Goal: Use online tool/utility: Use online tool/utility

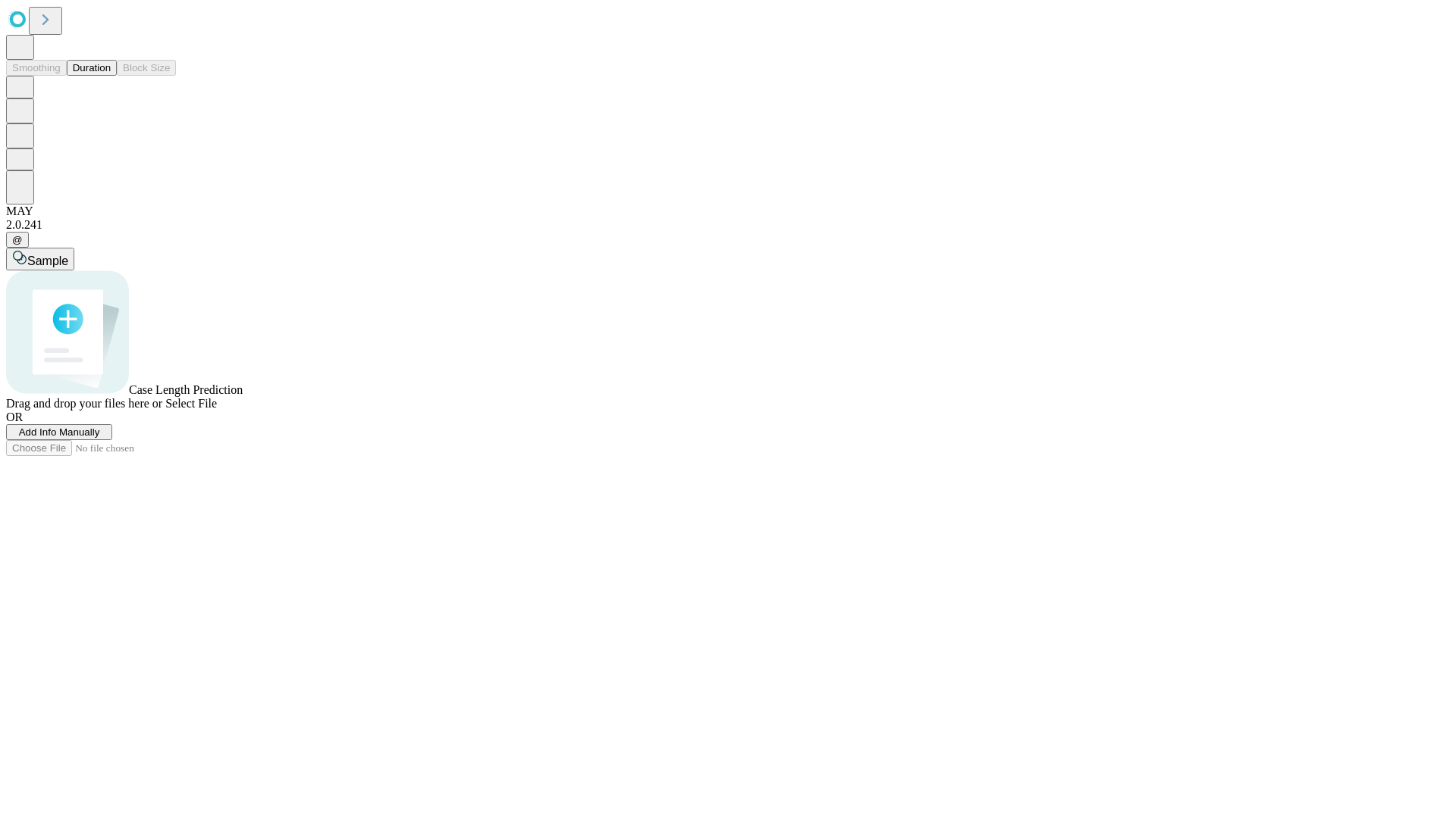
click at [100, 438] on span "Add Info Manually" at bounding box center [59, 432] width 81 height 12
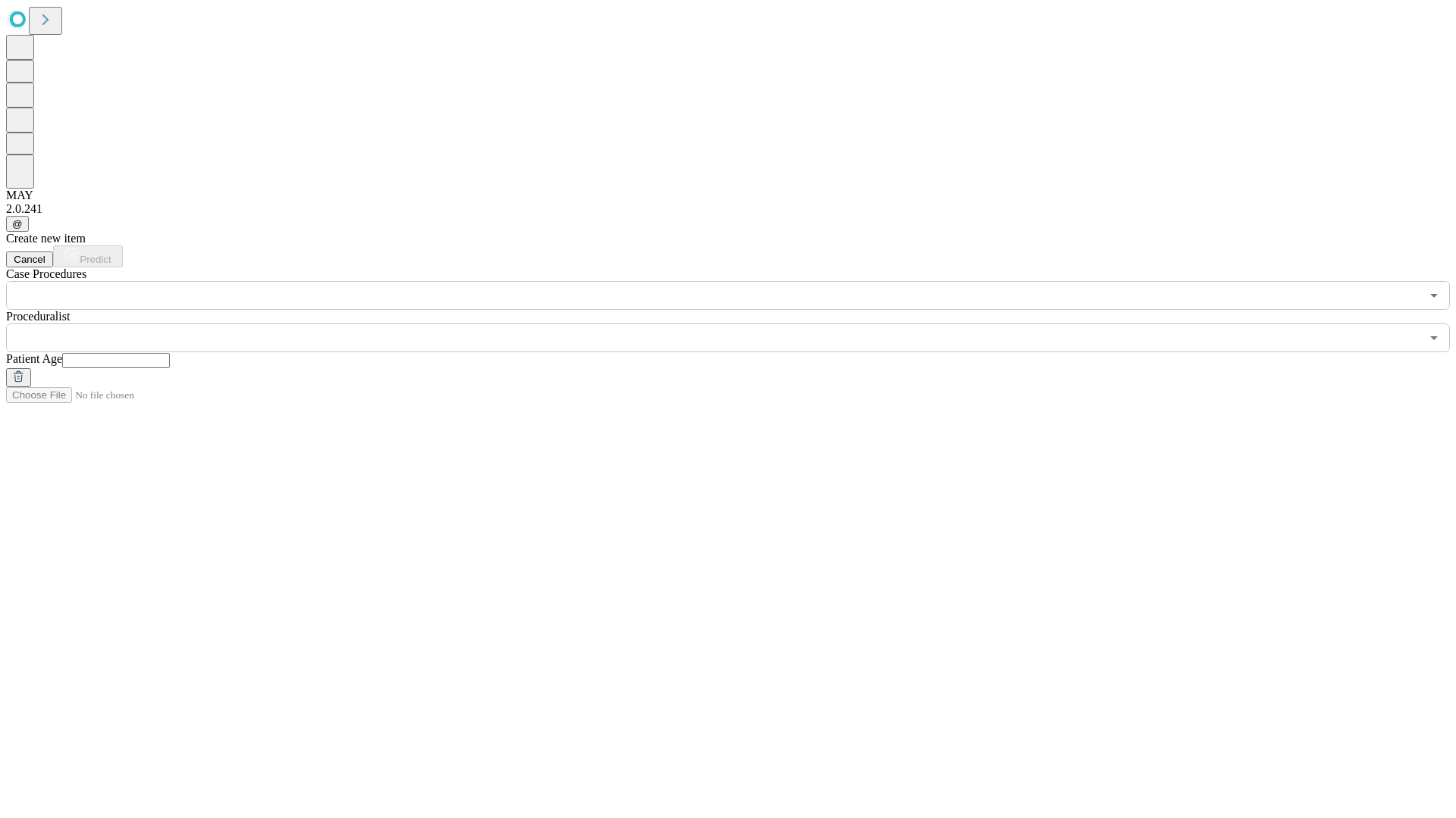
click at [170, 353] on input "text" at bounding box center [116, 361] width 108 height 15
type input "**"
click at [738, 323] on input "text" at bounding box center [713, 337] width 1414 height 28
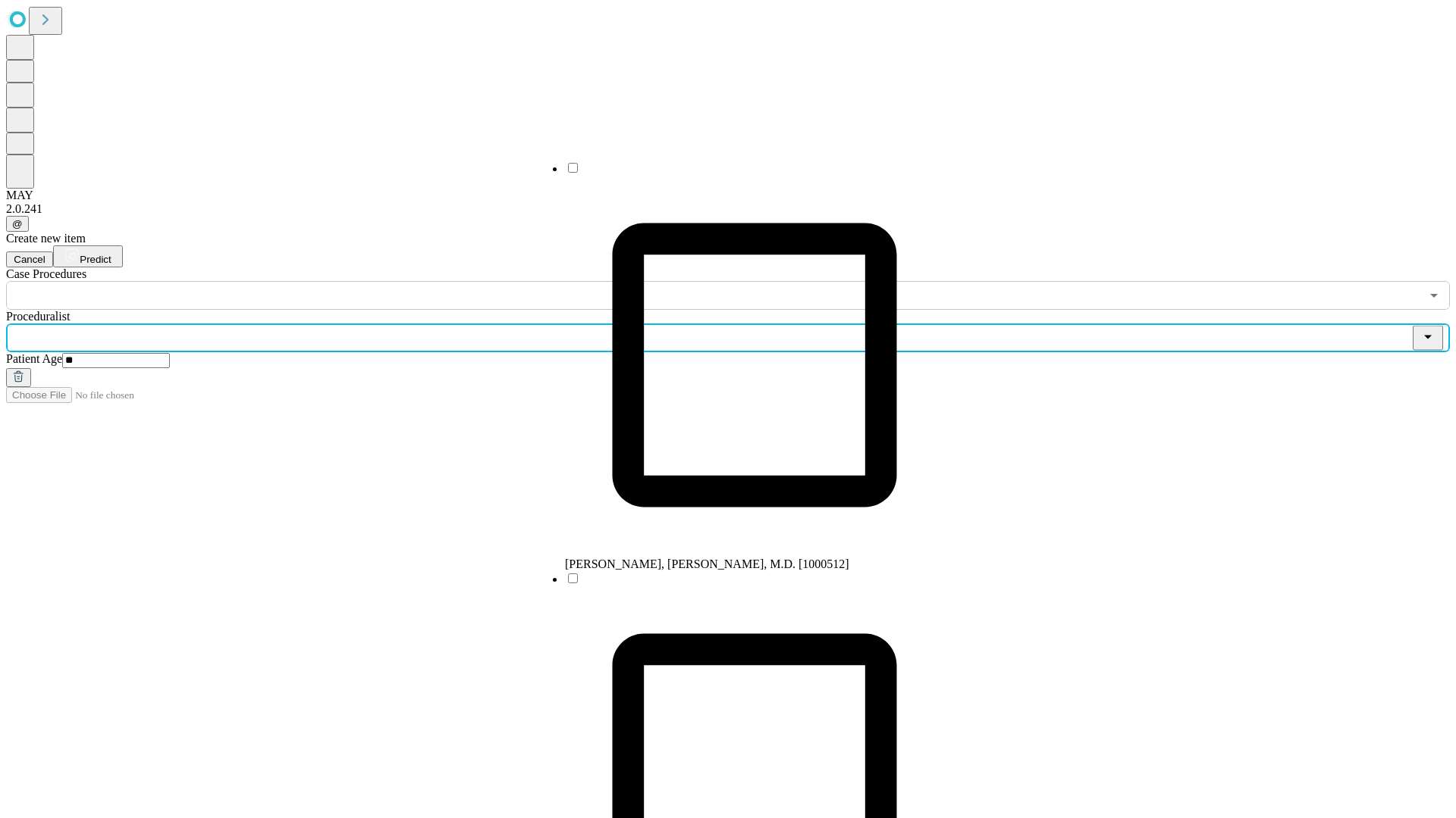
click at [739, 173] on li "[PERSON_NAME], [PERSON_NAME], M.D. [1000512]" at bounding box center [755, 366] width 379 height 411
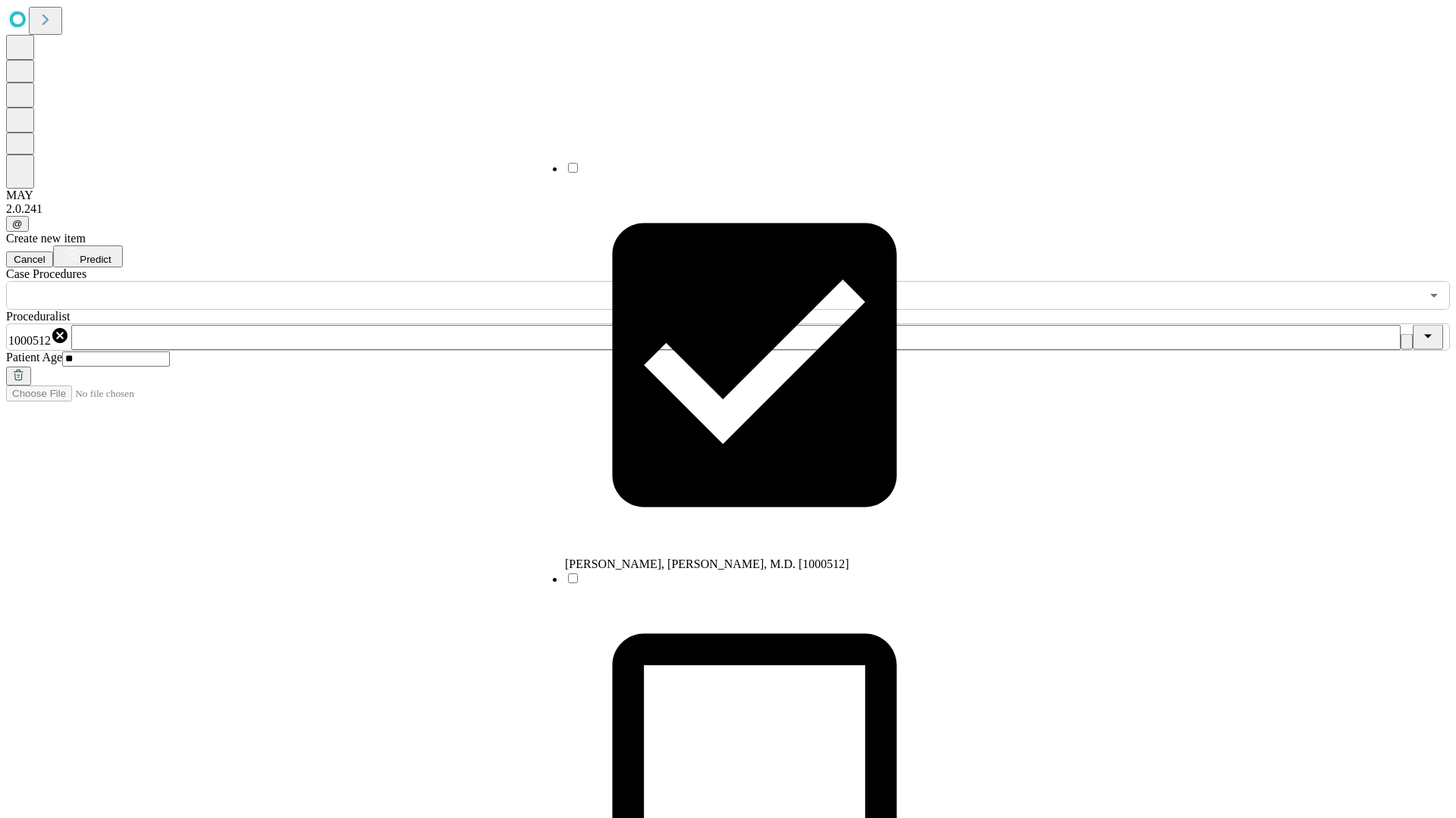
click at [319, 281] on input "text" at bounding box center [713, 295] width 1414 height 28
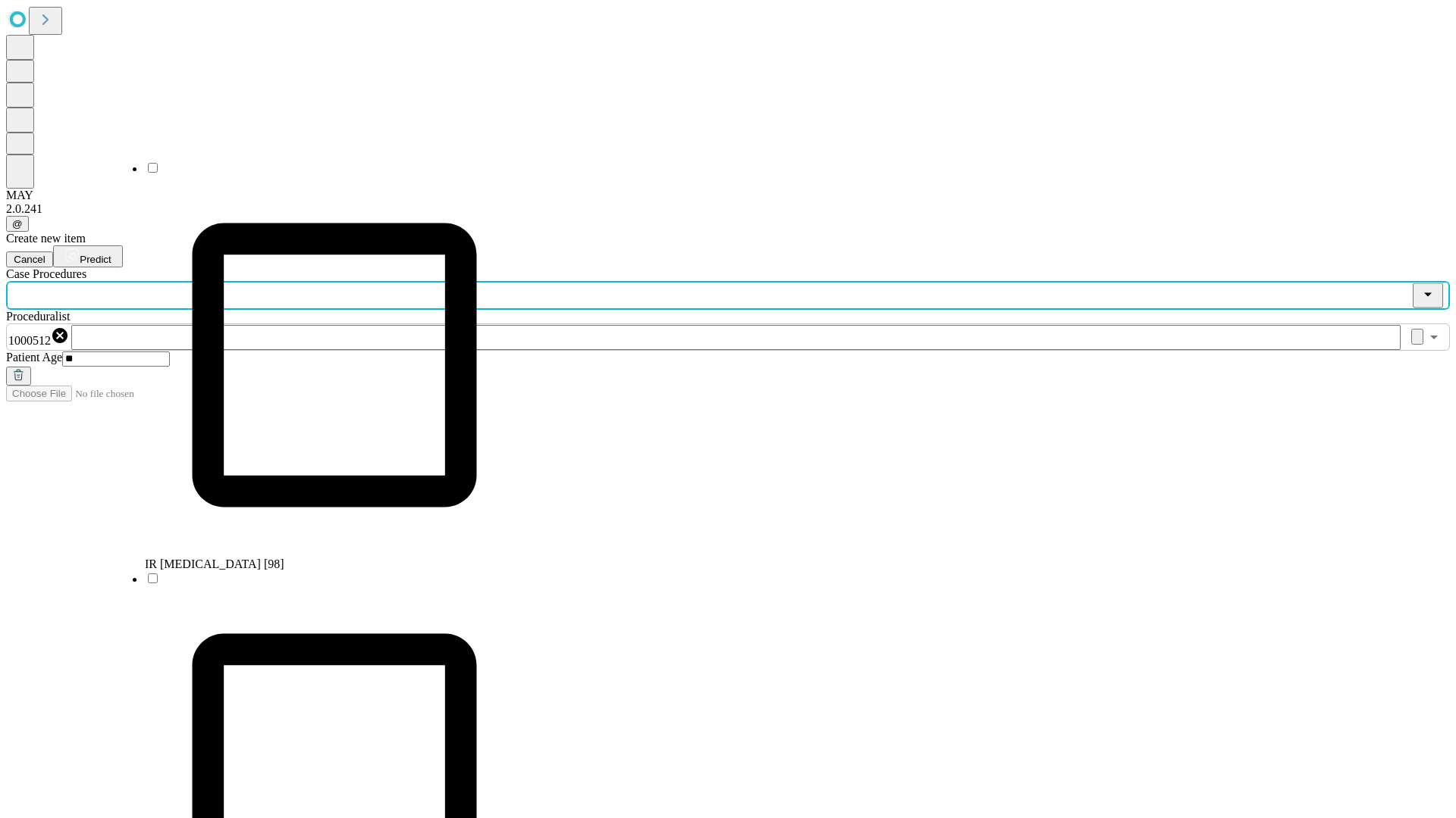
click at [320, 173] on li "IR [MEDICAL_DATA] [98]" at bounding box center [334, 366] width 379 height 411
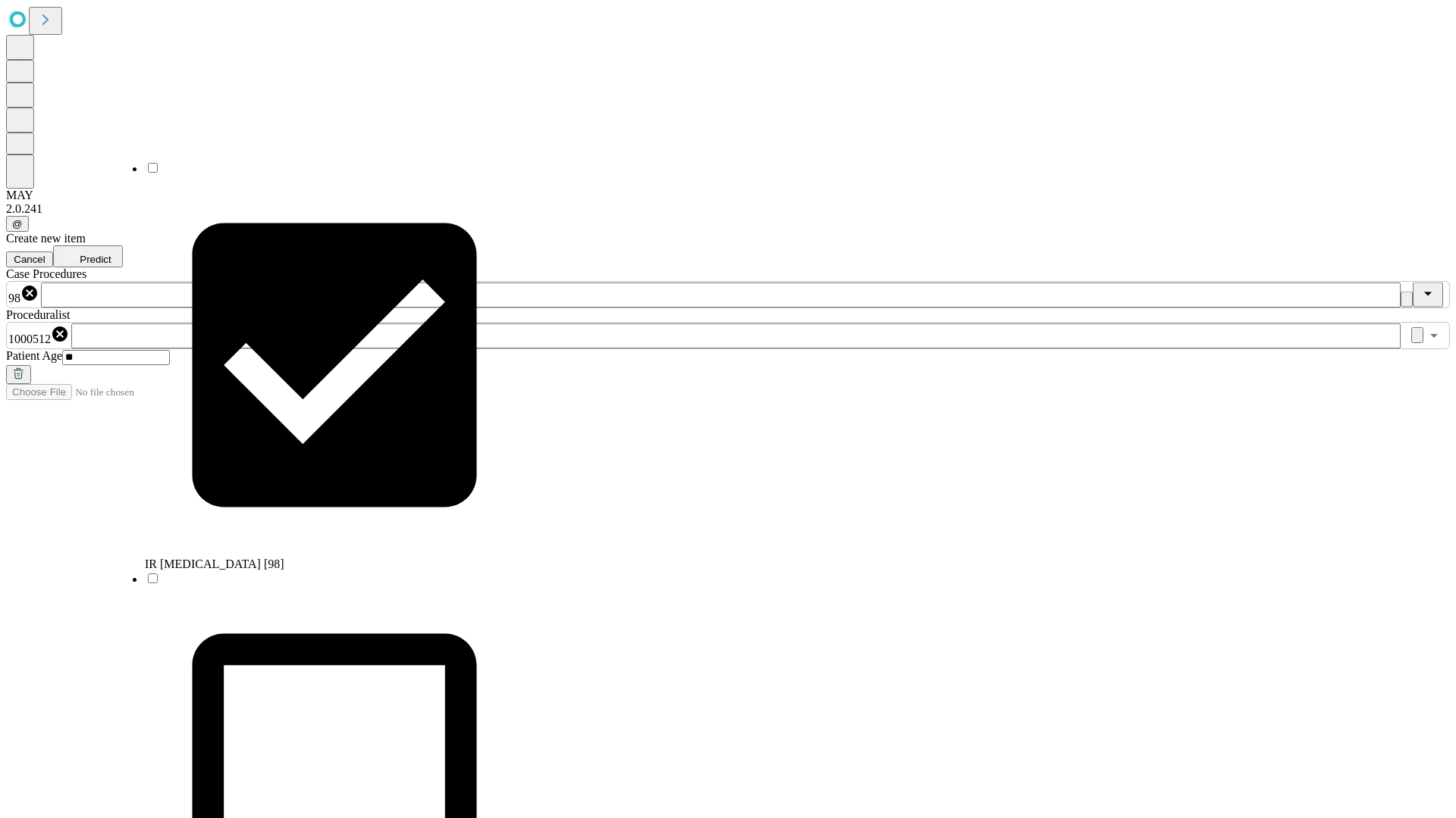
click at [111, 254] on span "Predict" at bounding box center [95, 259] width 31 height 12
